Goal: Information Seeking & Learning: Learn about a topic

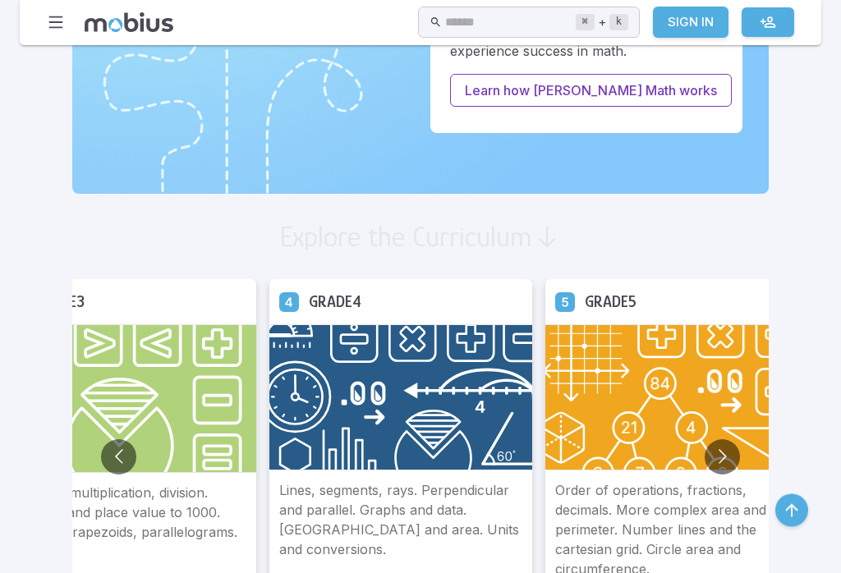
scroll to position [787, 0]
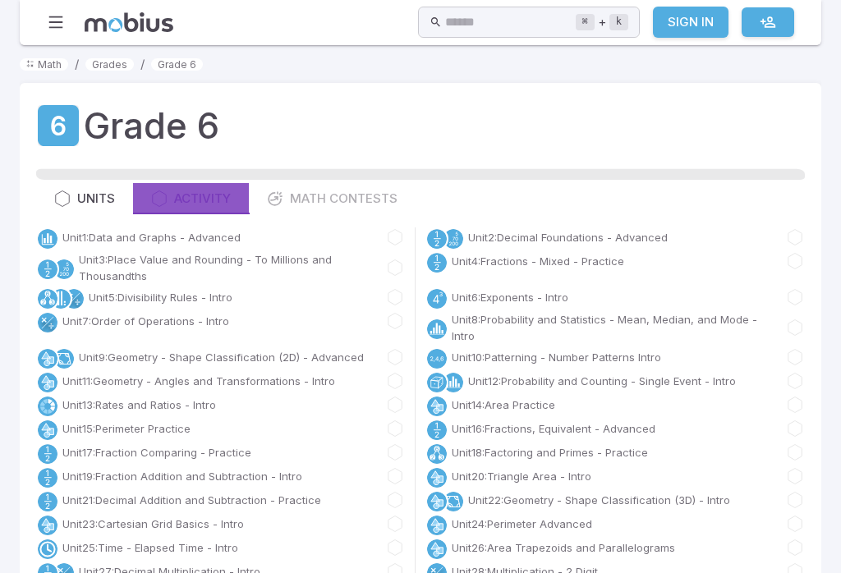
click at [79, 404] on link "Unit 13 : Rates and Ratios - Intro" at bounding box center [139, 405] width 154 height 16
click at [87, 403] on link "Unit 13 : Rates and Ratios - Intro" at bounding box center [139, 405] width 154 height 16
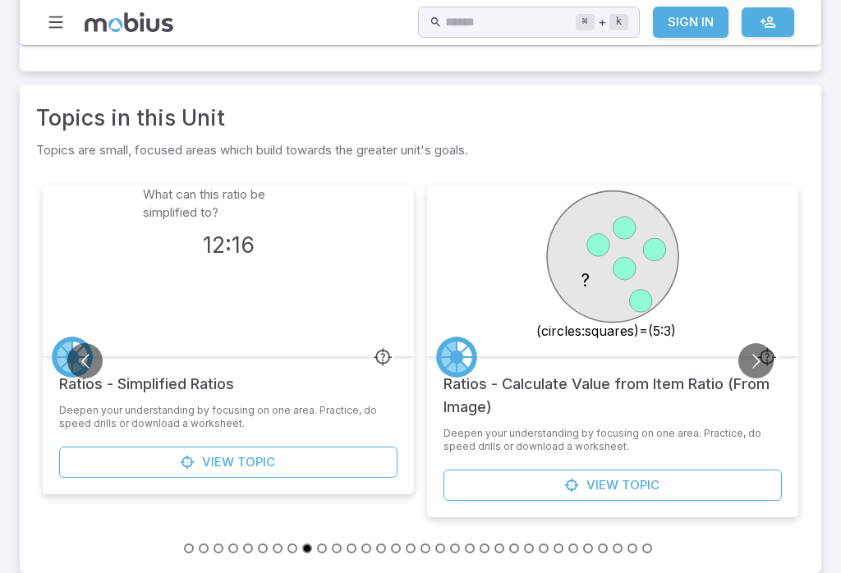
scroll to position [548, 0]
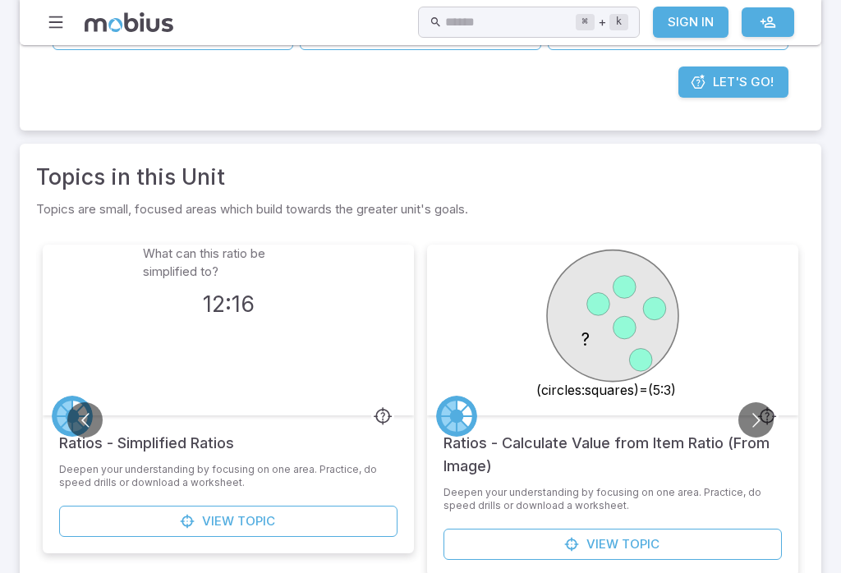
click at [312, 516] on link "View Topic" at bounding box center [228, 522] width 338 height 31
click at [320, 524] on div "View Topic" at bounding box center [228, 530] width 371 height 48
click at [326, 507] on link "View Topic" at bounding box center [228, 521] width 338 height 31
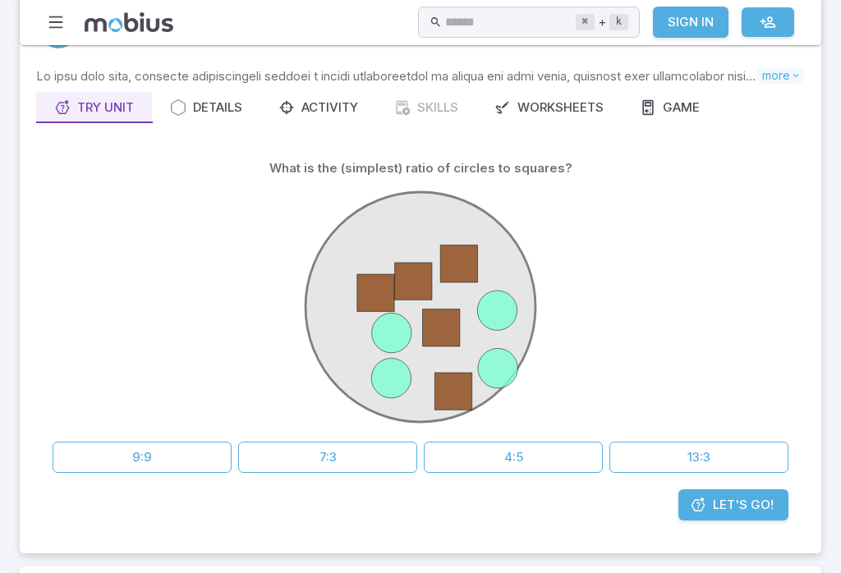
scroll to position [63, 0]
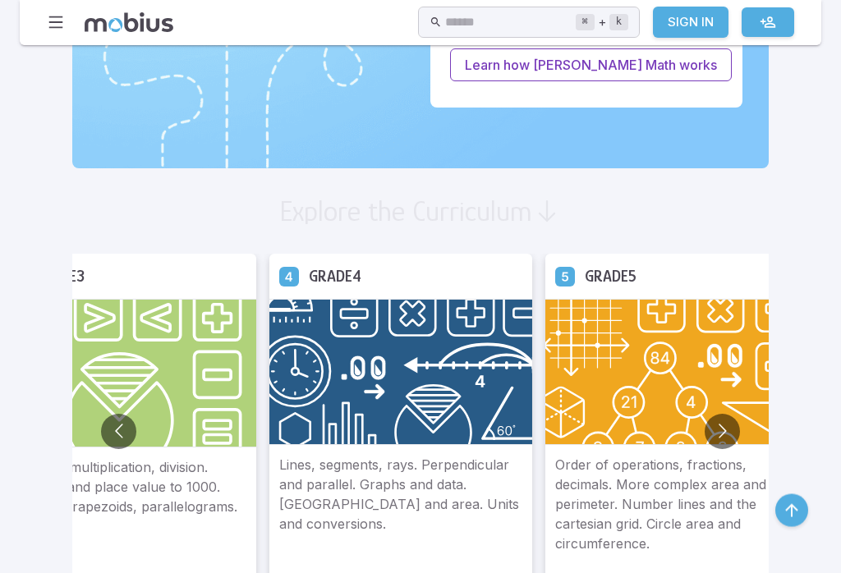
scroll to position [812, 0]
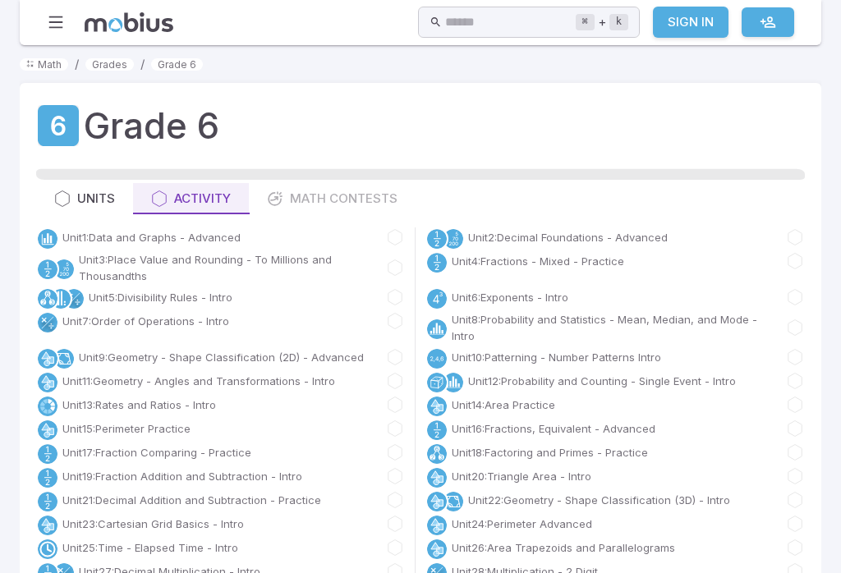
click at [160, 397] on link "Unit 13 : Rates and Ratios - Intro" at bounding box center [139, 405] width 154 height 16
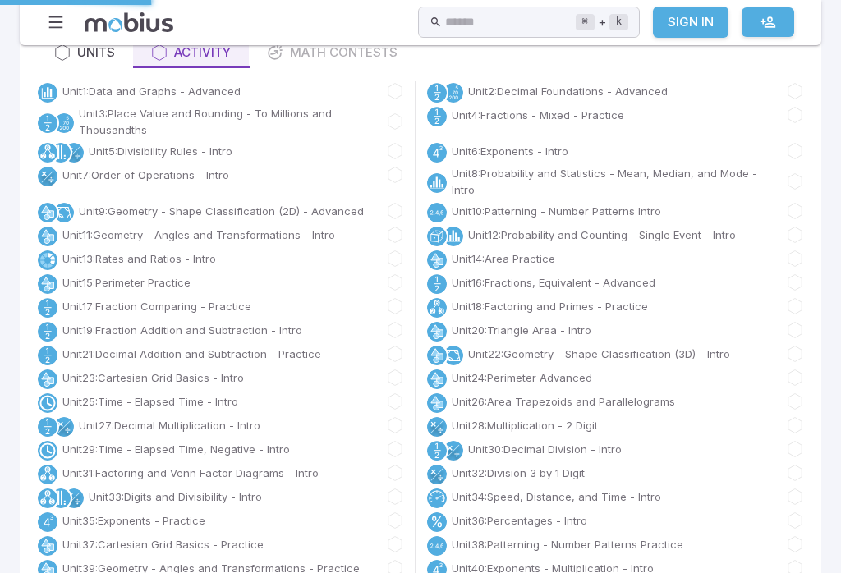
click at [768, 452] on div "Unit 30 : Decimal Division - Intro" at bounding box center [616, 452] width 380 height 24
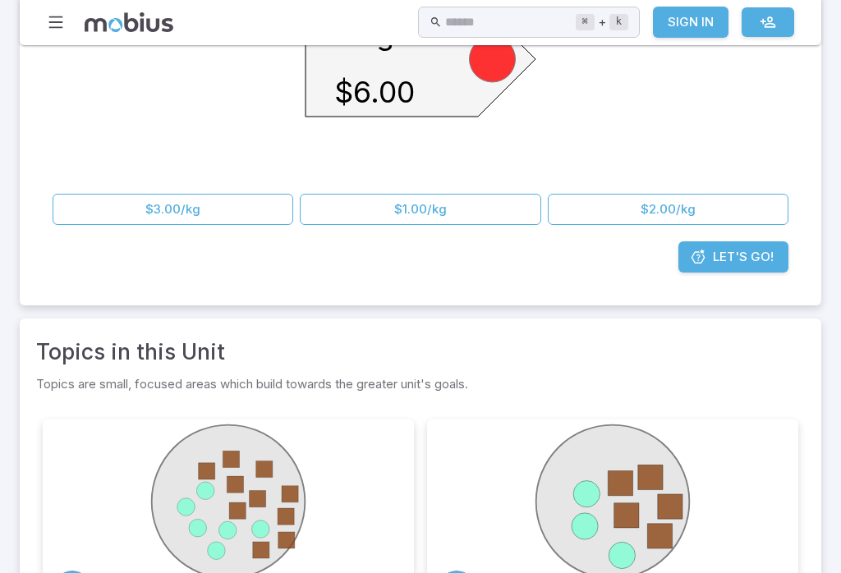
scroll to position [550, 0]
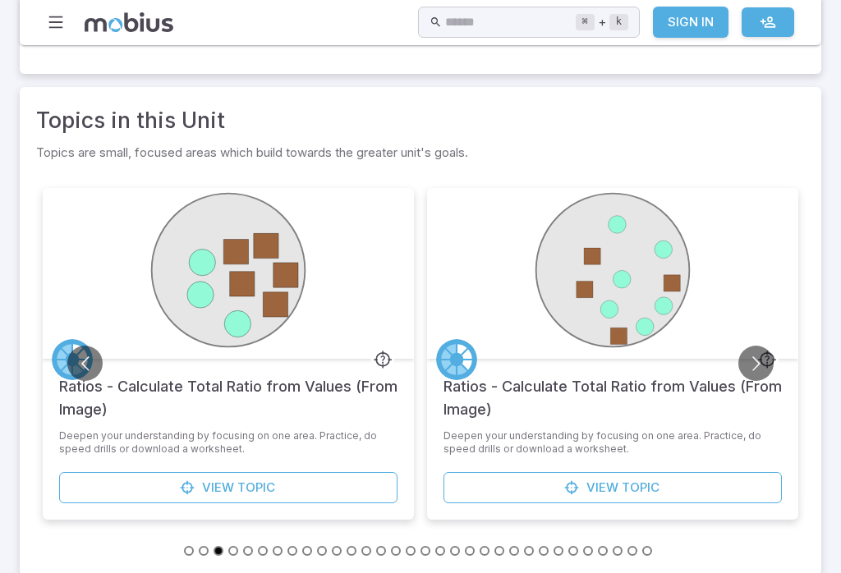
click at [770, 361] on h5 "Ratios - Calculate Total Ratio from Values (From Image)" at bounding box center [613, 390] width 338 height 62
click at [762, 351] on button "Go to next slide" at bounding box center [756, 363] width 35 height 35
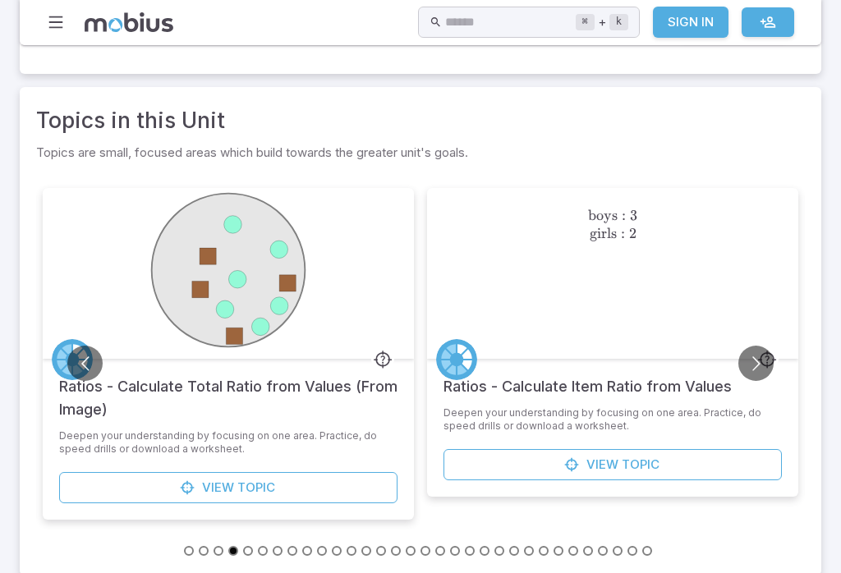
click at [765, 347] on button "Go to next slide" at bounding box center [756, 363] width 35 height 35
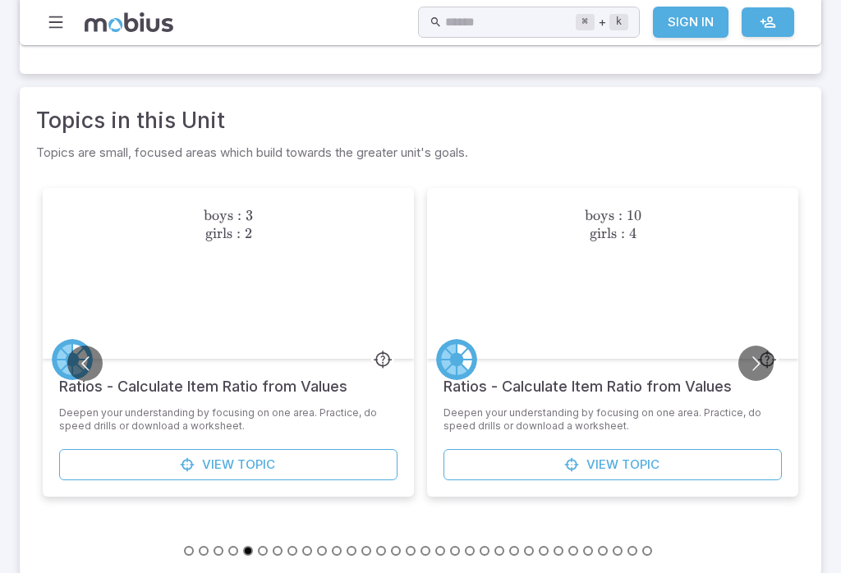
click at [759, 346] on button "Go to next slide" at bounding box center [756, 363] width 35 height 35
click at [761, 346] on button "Go to next slide" at bounding box center [756, 363] width 35 height 35
click at [759, 346] on button "Go to next slide" at bounding box center [756, 363] width 35 height 35
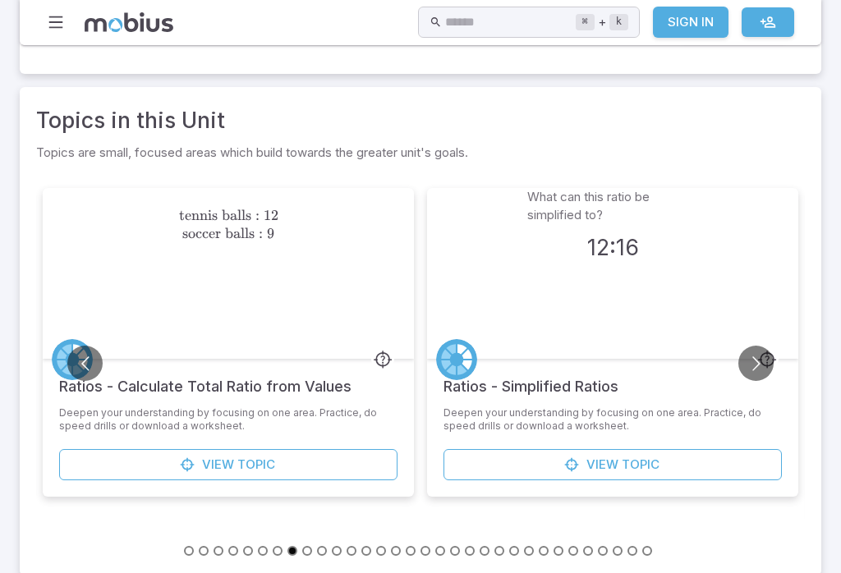
click at [724, 449] on link "View Topic" at bounding box center [613, 464] width 338 height 31
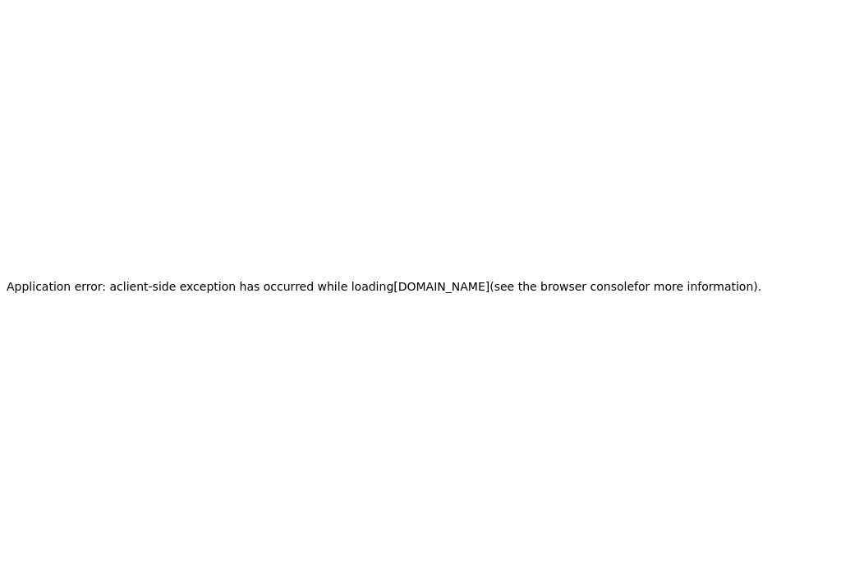
click at [672, 490] on div "Application error: a client -side exception has occurred while loading app.mobi…" at bounding box center [384, 286] width 768 height 573
click at [679, 517] on div "Application error: a client -side exception has occurred while loading app.mobi…" at bounding box center [384, 286] width 768 height 573
click at [675, 511] on div "Application error: a client -side exception has occurred while loading app.mobi…" at bounding box center [384, 286] width 768 height 573
click at [674, 511] on div "Application error: a client -side exception has occurred while loading app.mobi…" at bounding box center [384, 286] width 768 height 573
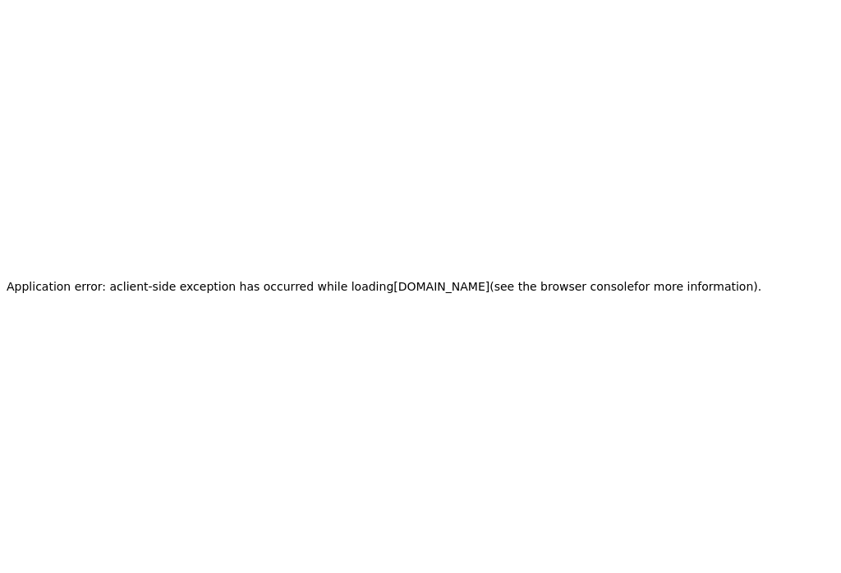
click at [670, 510] on div "Application error: a client -side exception has occurred while loading app.mobi…" at bounding box center [384, 286] width 768 height 573
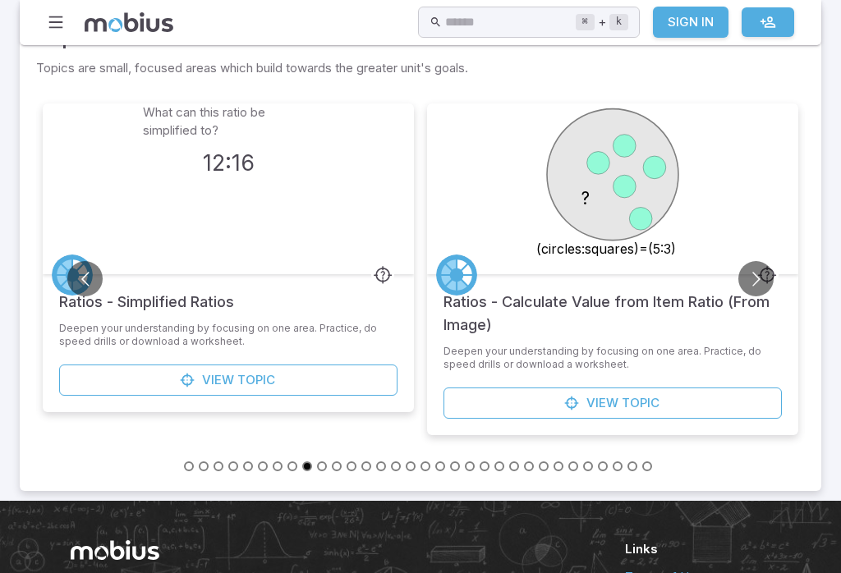
scroll to position [647, 0]
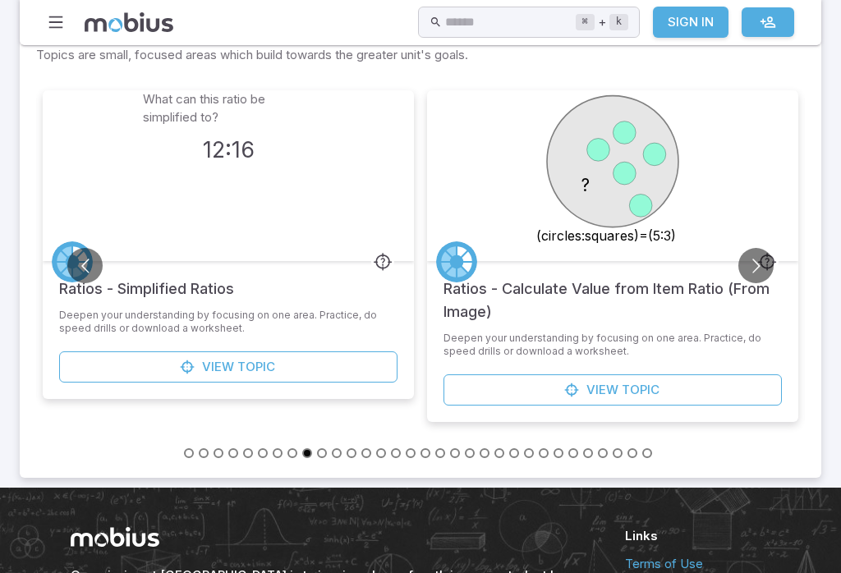
click at [380, 248] on icon at bounding box center [383, 260] width 20 height 25
click at [242, 144] on div "12:16" at bounding box center [228, 149] width 171 height 33
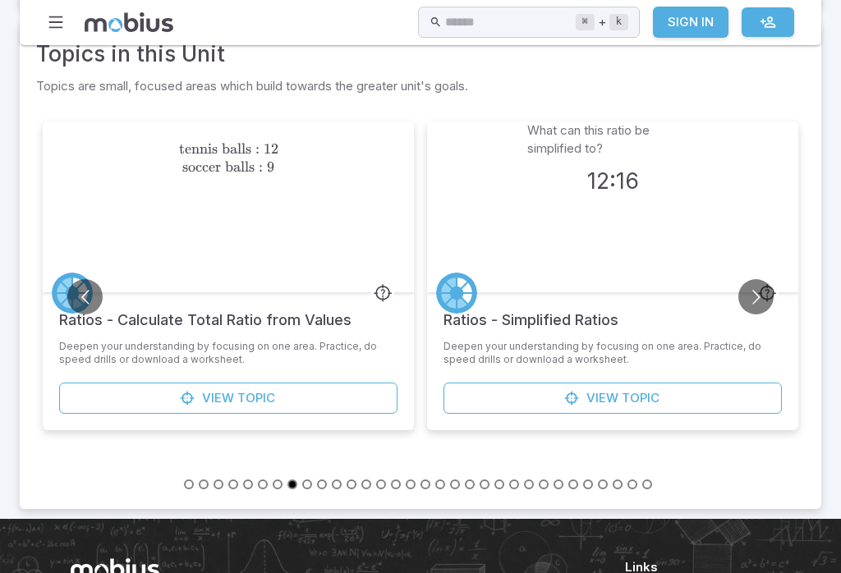
scroll to position [640, 0]
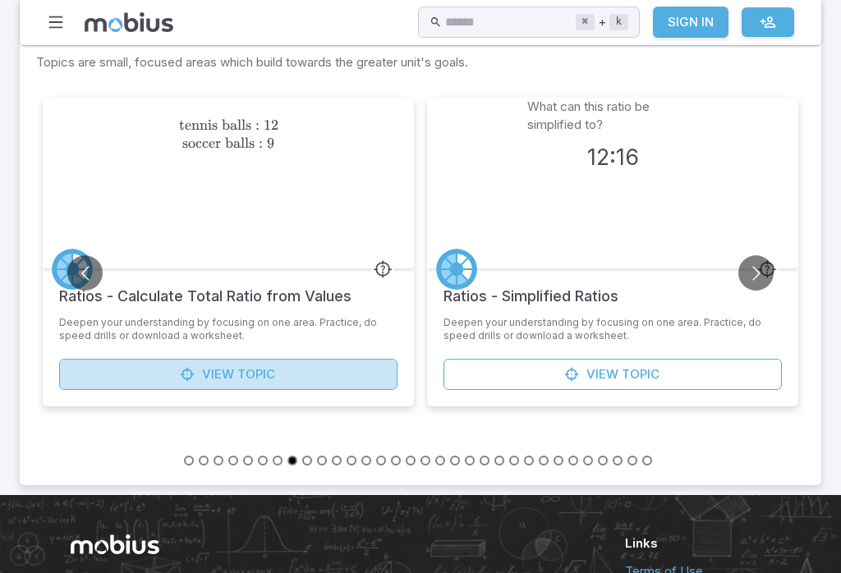
click at [262, 359] on link "View Topic" at bounding box center [228, 374] width 338 height 31
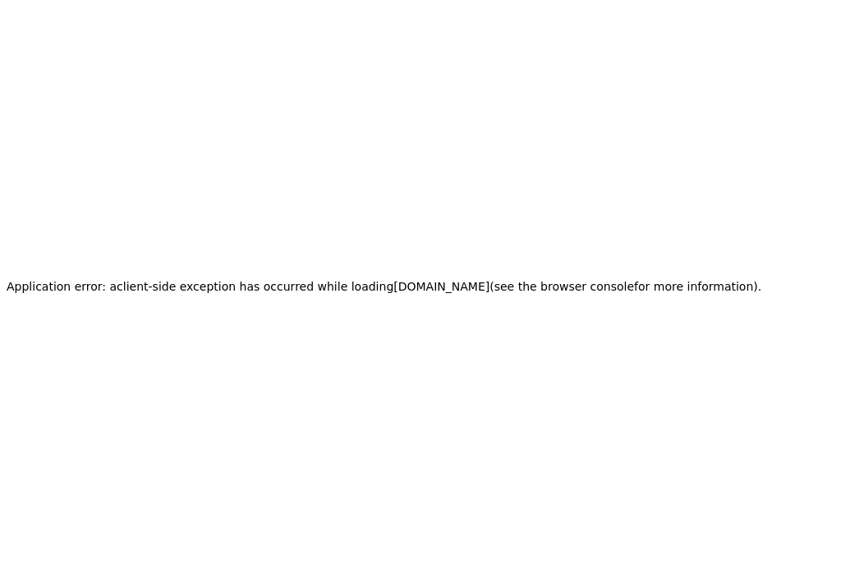
scroll to position [0, 0]
click at [762, 269] on html "Application error: a client -side exception has occurred while loading app.mobi…" at bounding box center [420, 286] width 841 height 573
